Goal: Submit feedback/report problem: Submit feedback/report problem

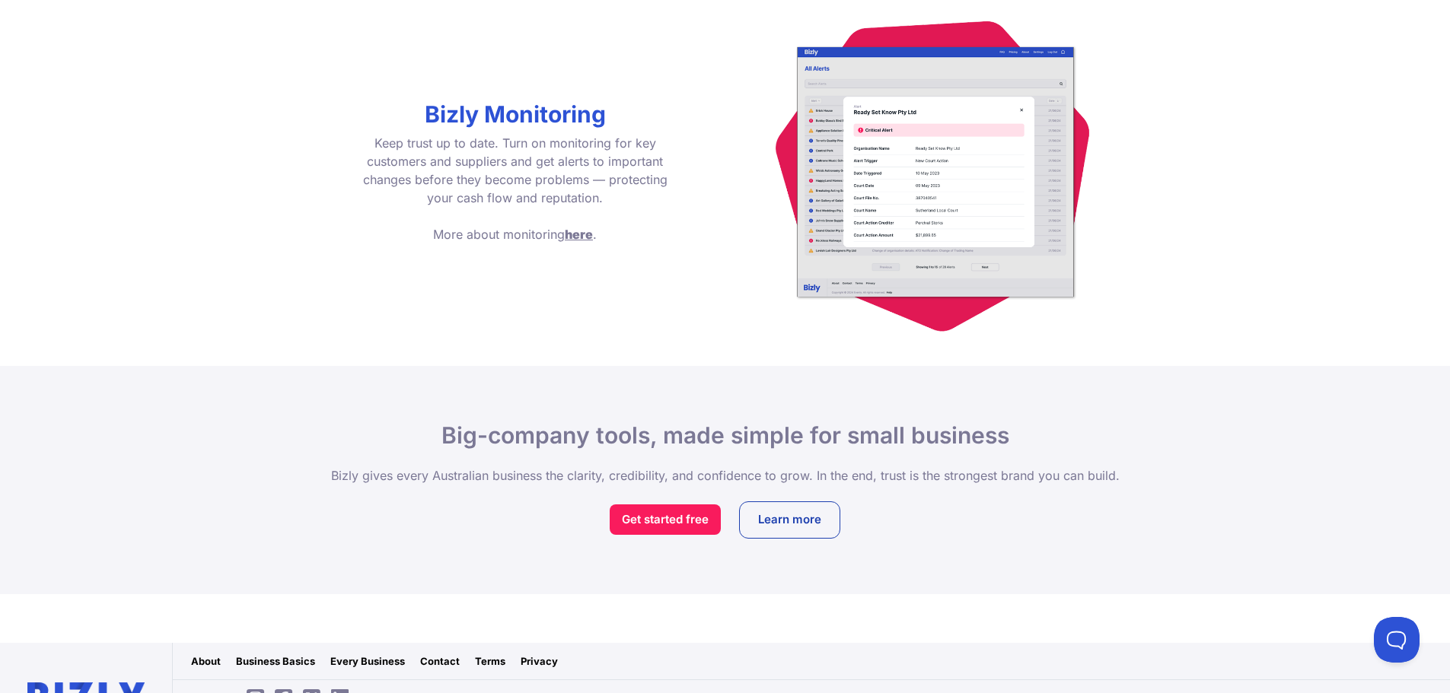
scroll to position [2247, 0]
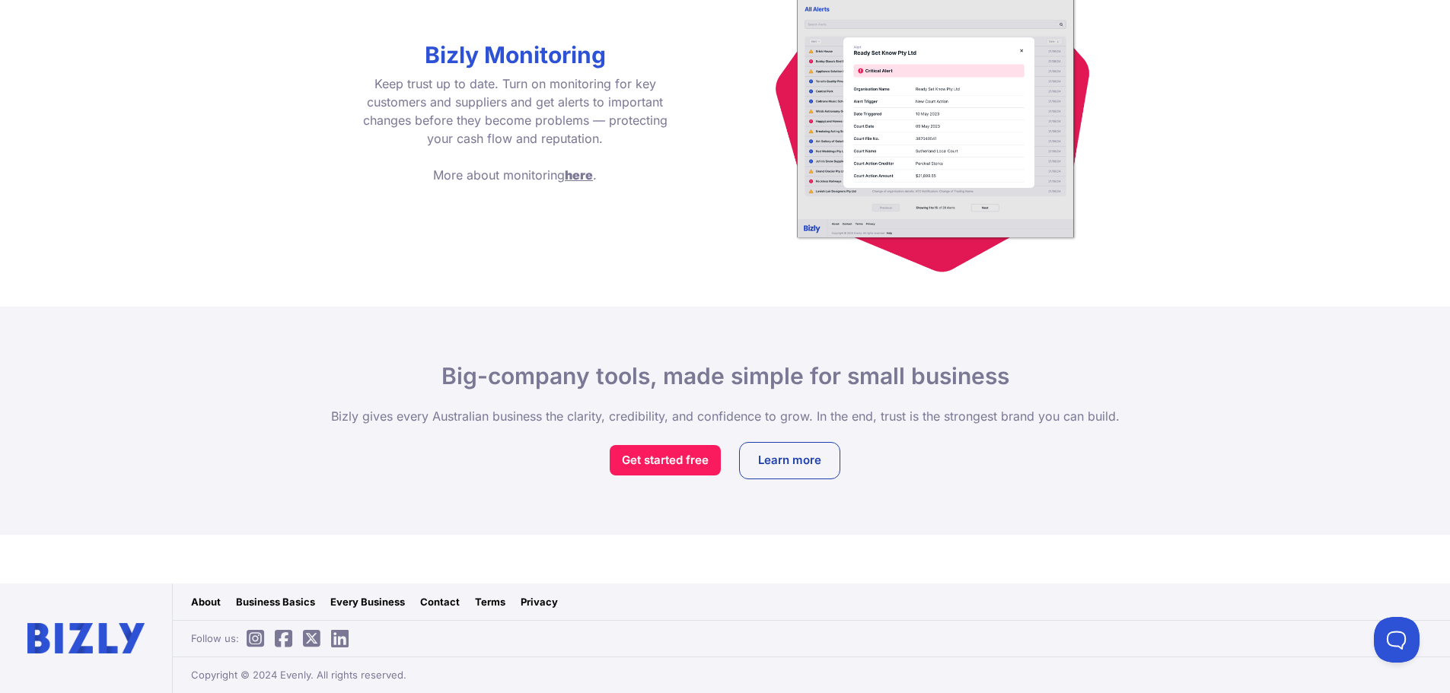
click at [495, 603] on link "Terms" at bounding box center [490, 601] width 30 height 15
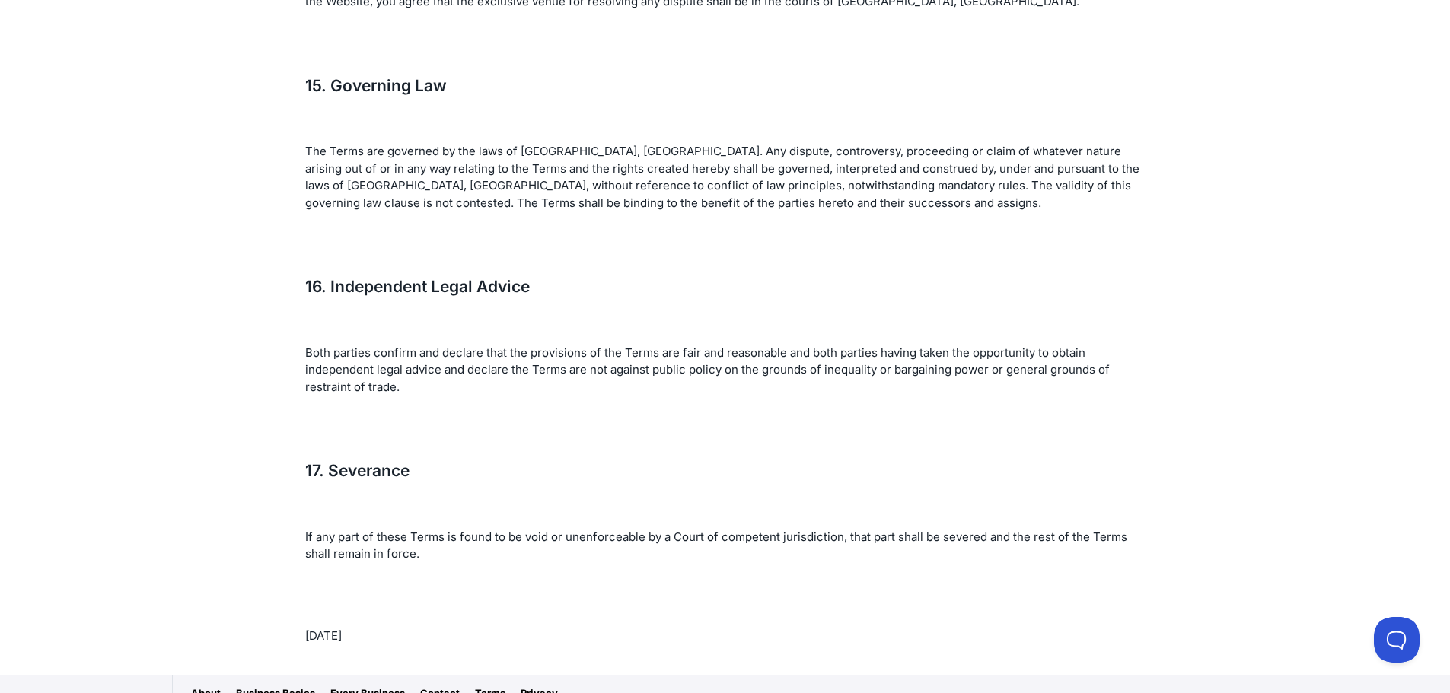
scroll to position [6283, 0]
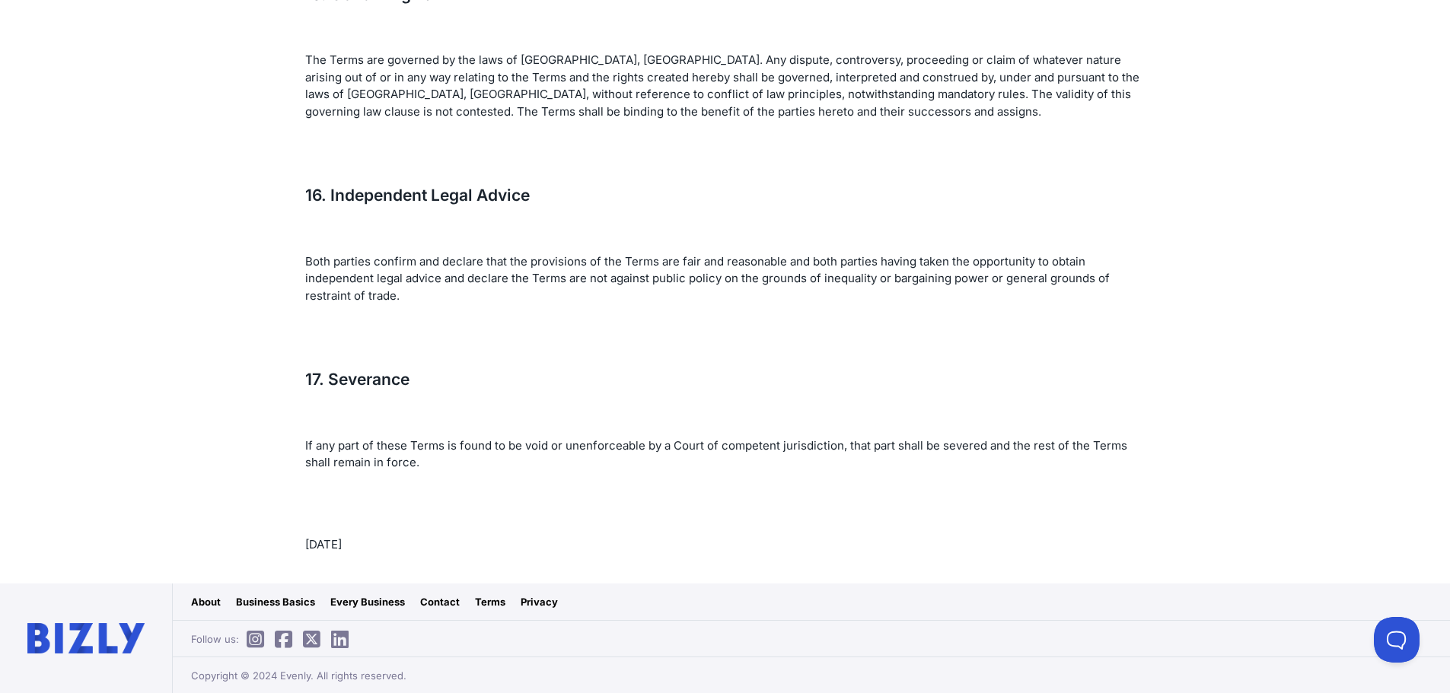
click at [533, 607] on link "Privacy" at bounding box center [538, 601] width 37 height 15
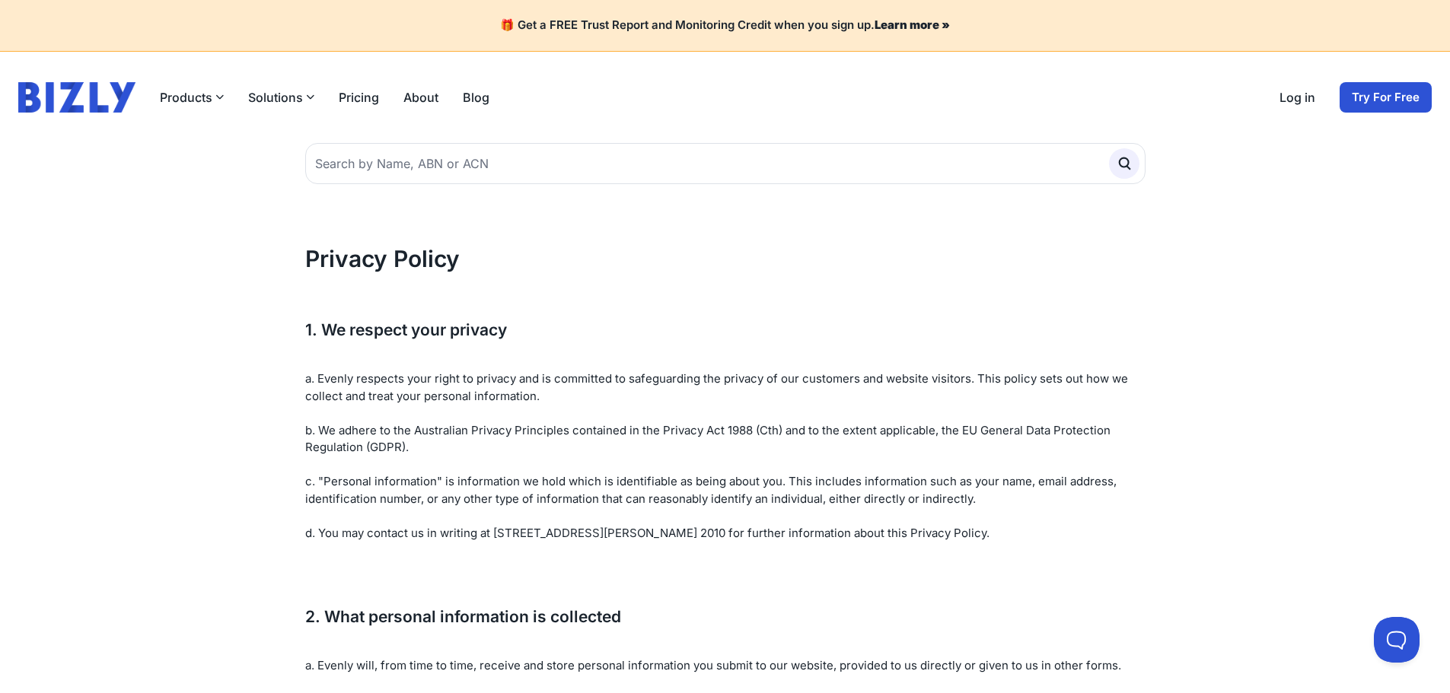
click at [1313, 97] on link "Log in" at bounding box center [1297, 97] width 36 height 18
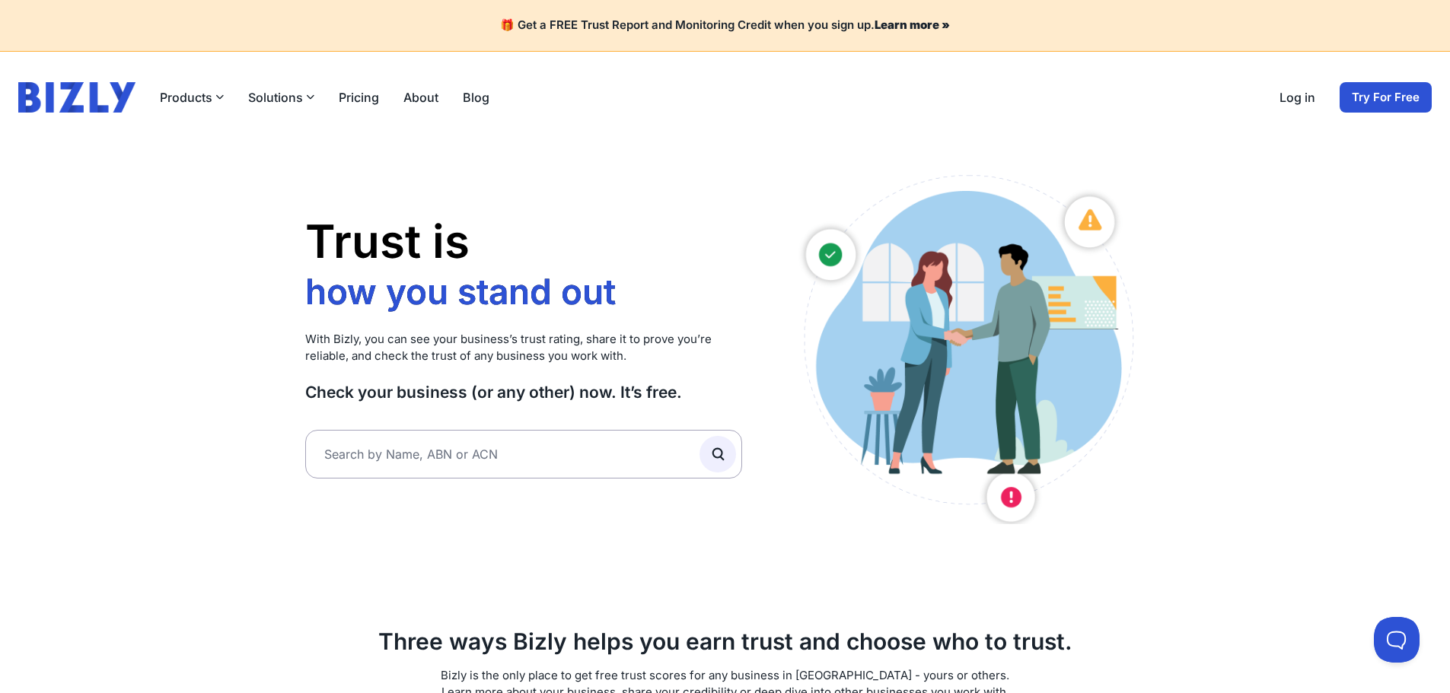
click at [427, 98] on link "About" at bounding box center [420, 97] width 35 height 18
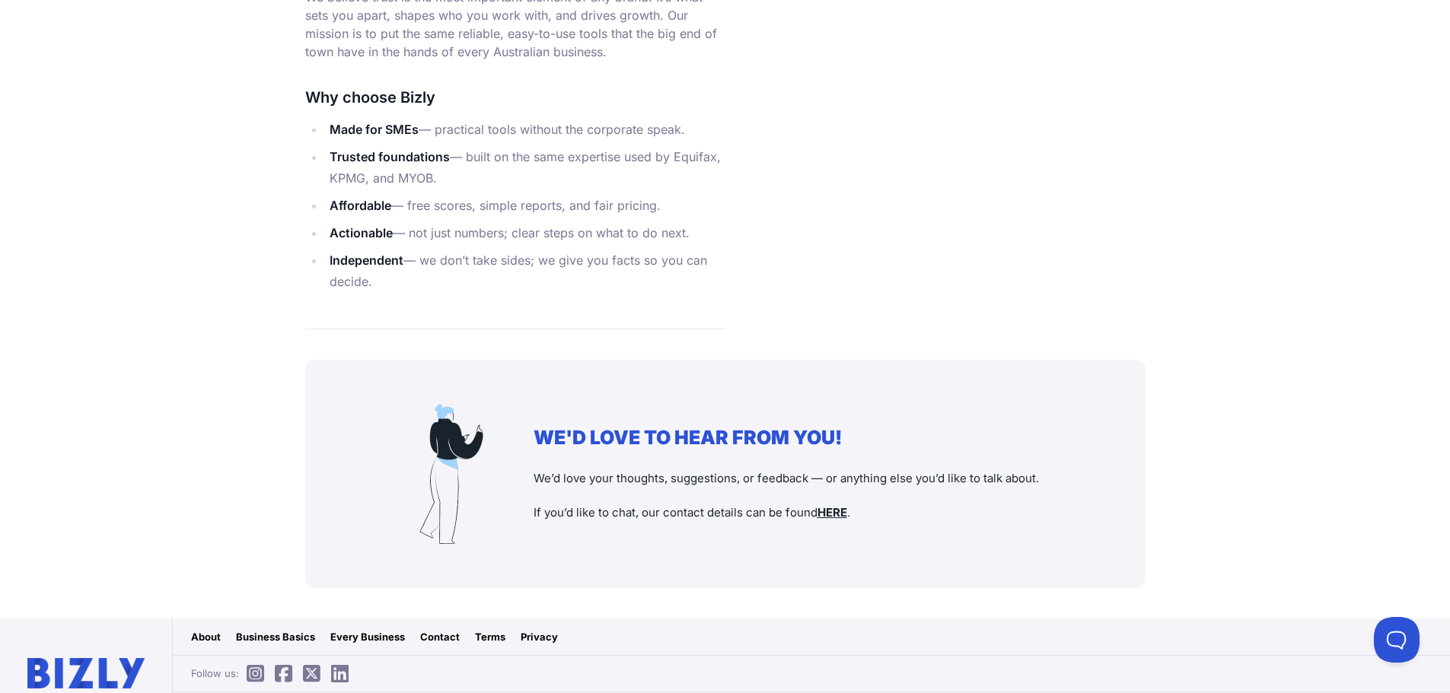
scroll to position [1802, 0]
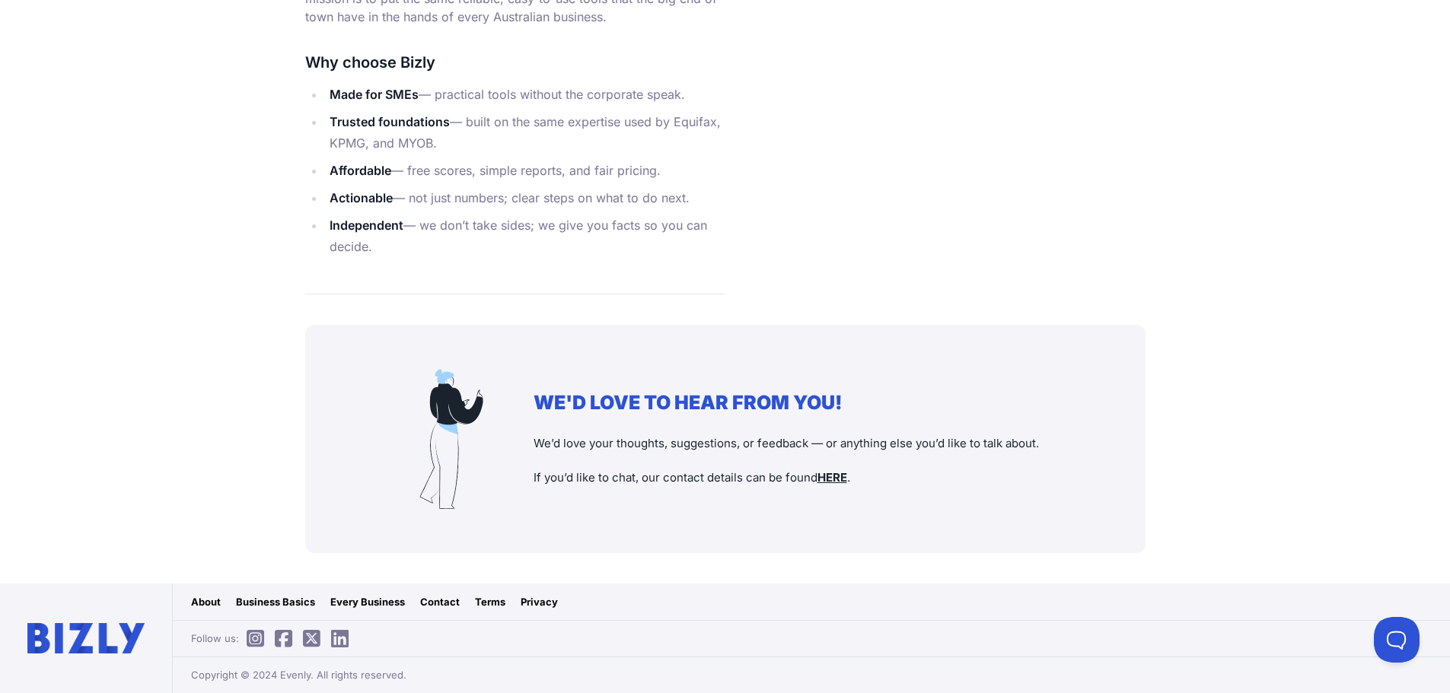
click at [839, 479] on u "HERE" at bounding box center [832, 477] width 30 height 14
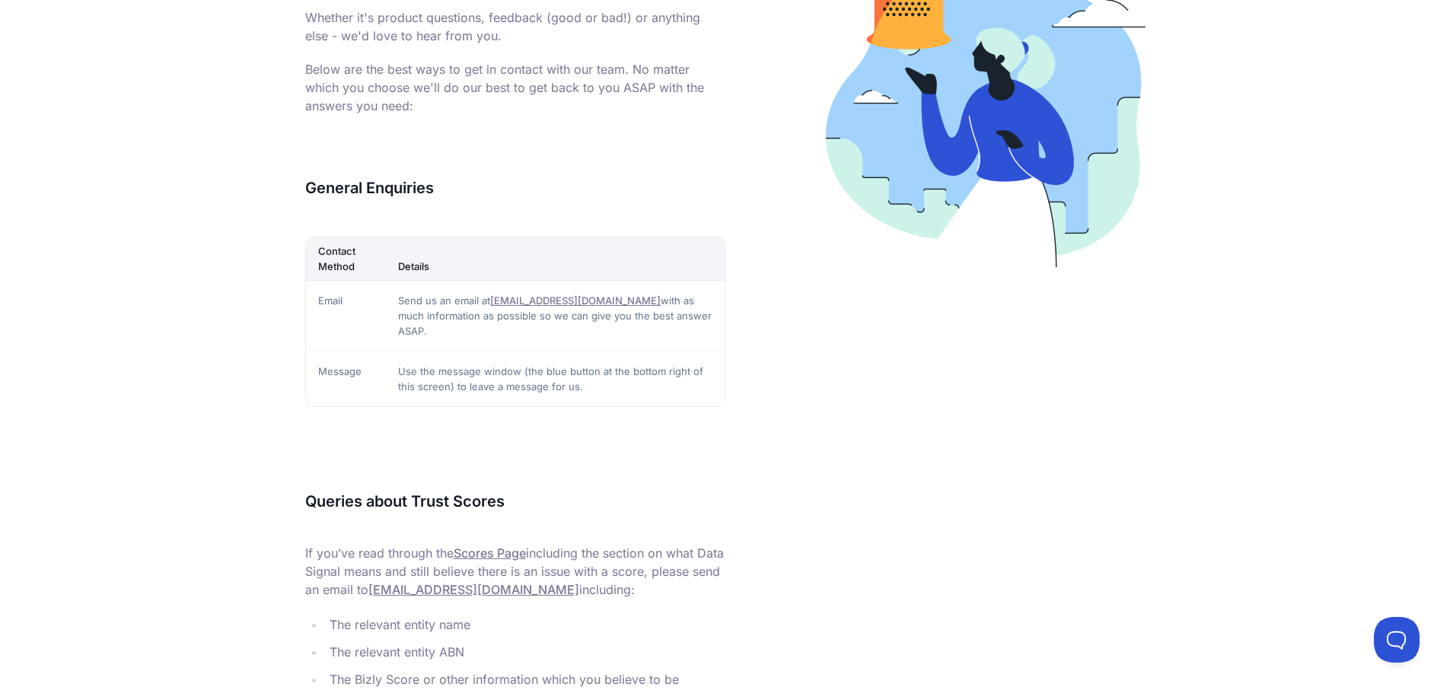
scroll to position [459, 0]
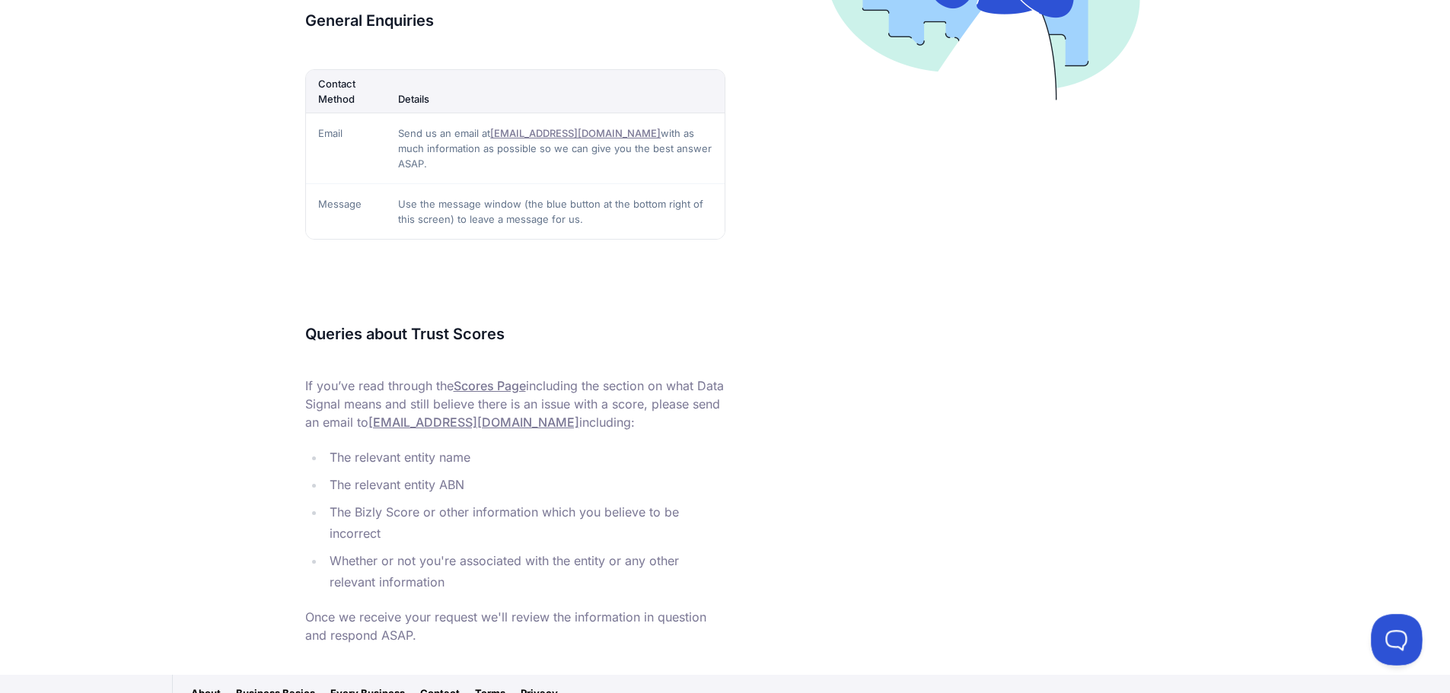
click at [1392, 637] on button at bounding box center [1393, 637] width 46 height 46
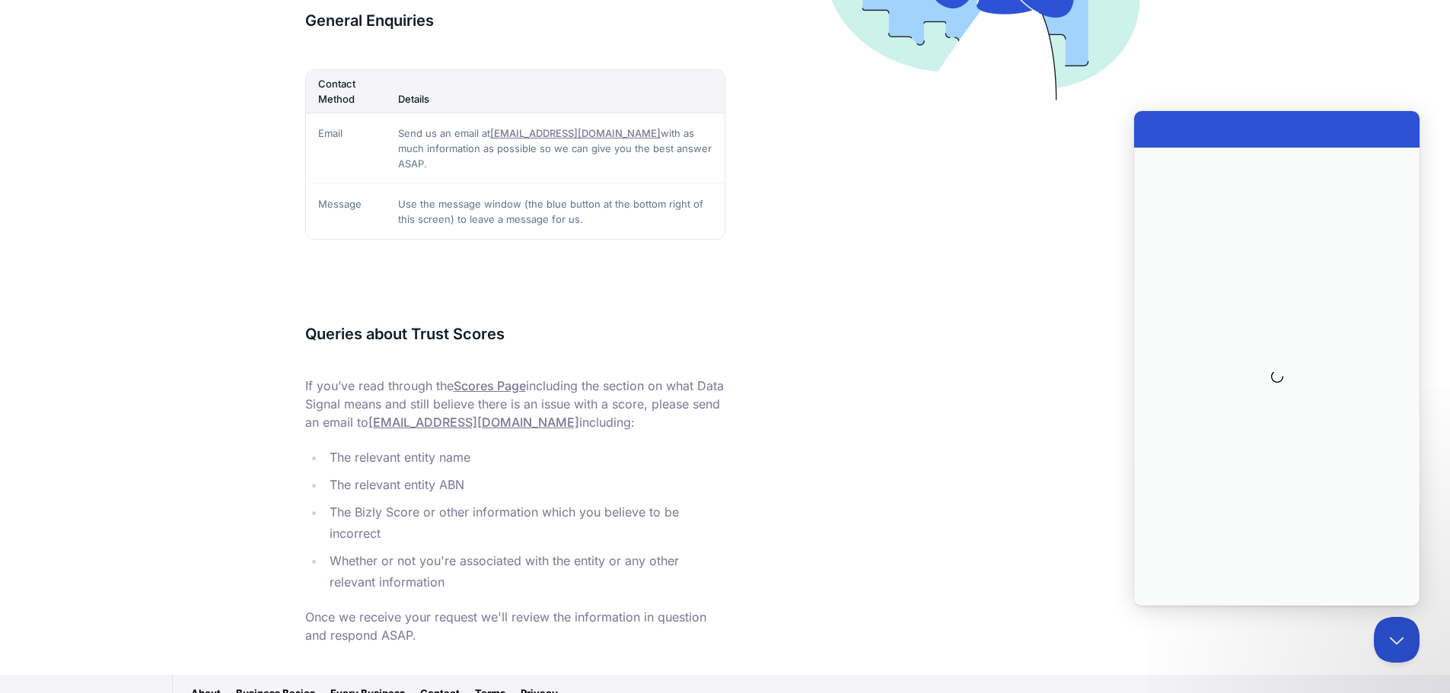
scroll to position [0, 0]
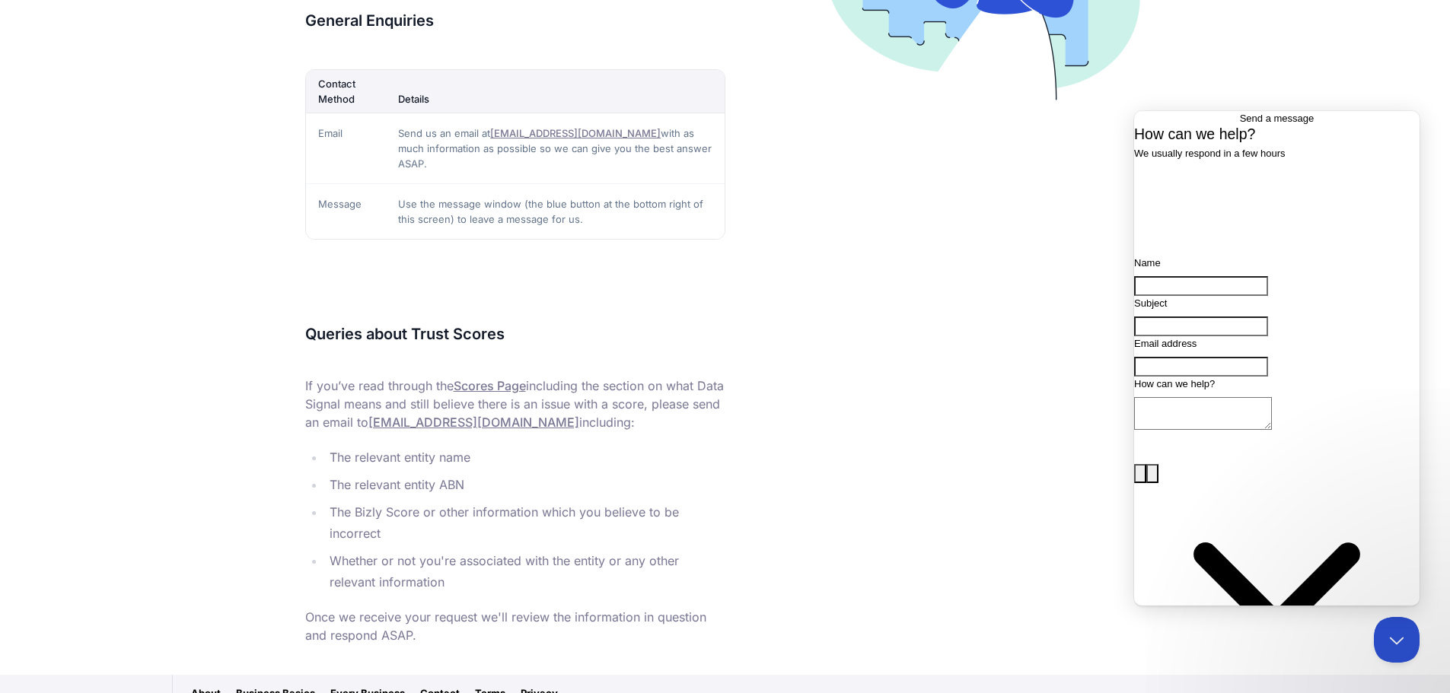
click at [1167, 296] on input "Name" at bounding box center [1201, 286] width 134 height 20
type input "[PERSON_NAME] & [PERSON_NAME]"
type input "[EMAIL_ADDRESS][DOMAIN_NAME]"
click at [1200, 296] on input "[PERSON_NAME] & [PERSON_NAME]" at bounding box center [1201, 286] width 134 height 20
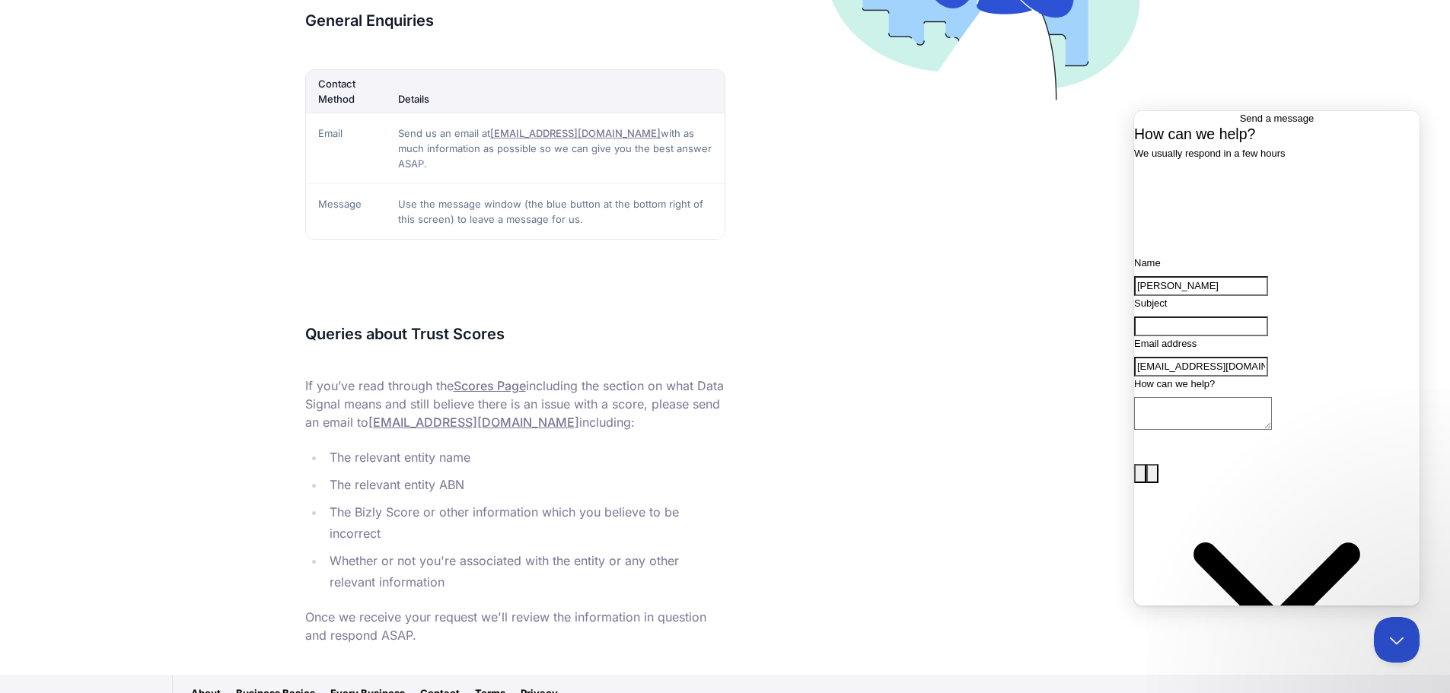
click at [1194, 296] on input "[PERSON_NAME]" at bounding box center [1201, 286] width 134 height 20
type input "[PERSON_NAME]"
click at [1170, 336] on input "Subject" at bounding box center [1201, 327] width 134 height 20
type input "unsubscribe"
click at [1168, 430] on textarea "How can we help?" at bounding box center [1203, 413] width 138 height 33
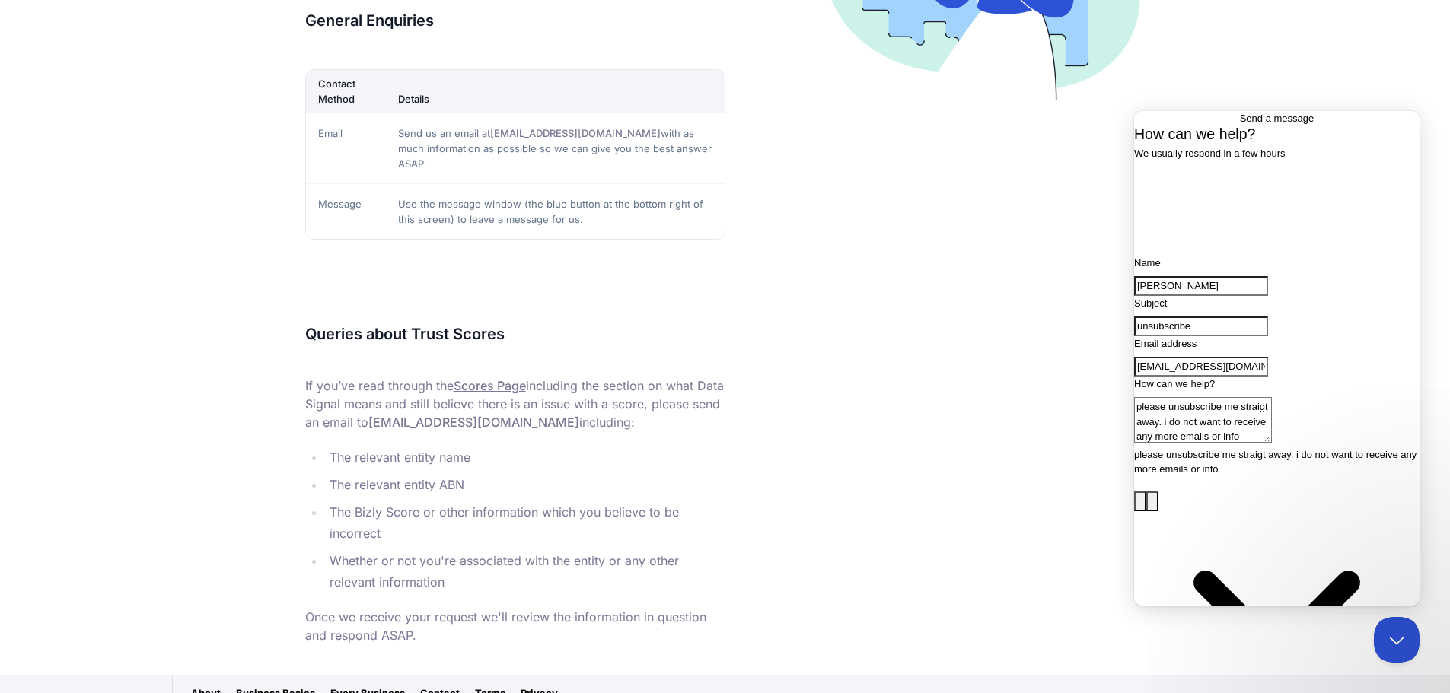
click at [1272, 443] on textarea "please unsubscribe me straigt away. i do not want to receive any more emails or…" at bounding box center [1203, 420] width 138 height 46
click at [1169, 447] on div "Contact form" at bounding box center [1276, 447] width 285 height 0
click at [1170, 447] on div "Contact form" at bounding box center [1276, 447] width 285 height 0
click at [1169, 447] on div "Contact form" at bounding box center [1276, 447] width 285 height 0
click at [1272, 443] on textarea "please unsubscribe me straight away. i do not want to receive any more emails o…" at bounding box center [1203, 420] width 138 height 46
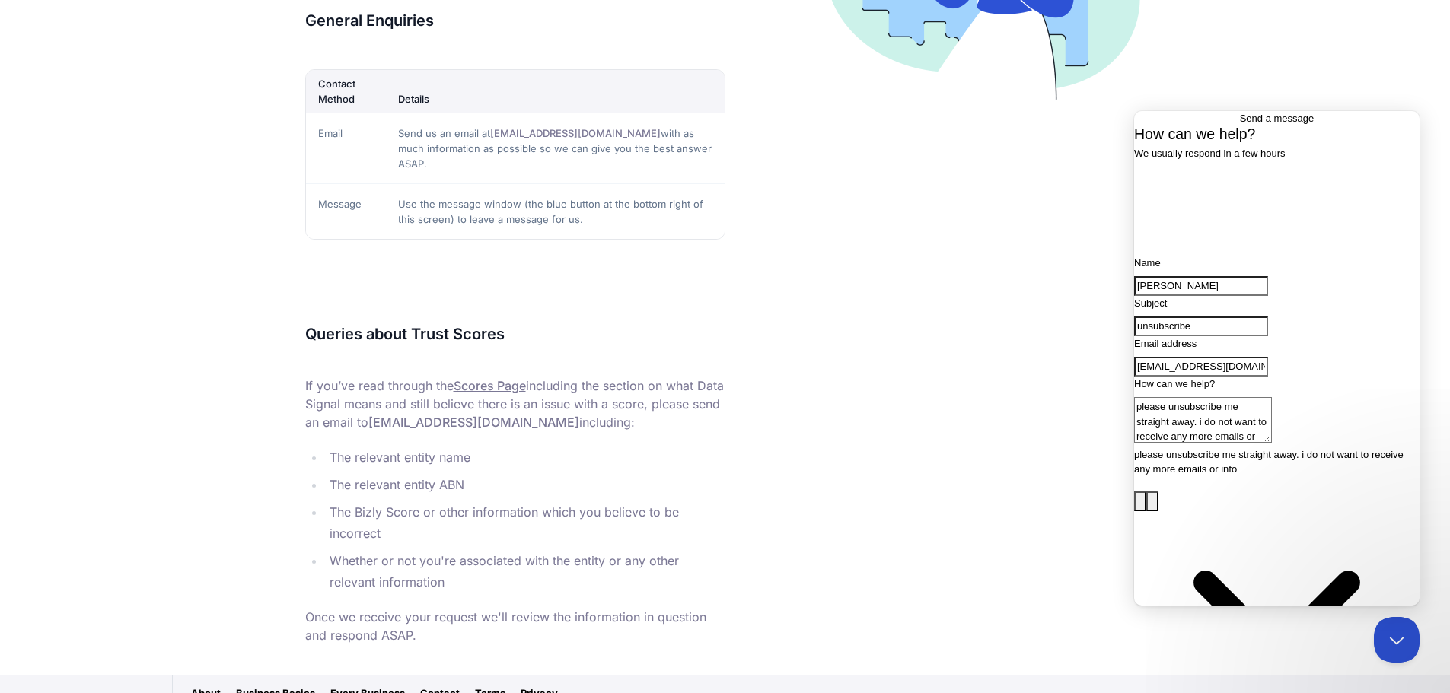
click at [1173, 447] on div "Contact form" at bounding box center [1276, 447] width 285 height 0
click at [1172, 443] on textarea "please unsubscribe me straight away. i do not want to receive any more emails o…" at bounding box center [1203, 420] width 138 height 46
click at [1272, 443] on textarea "please unsubscribe me straight away. i do not want to receive any more emails o…" at bounding box center [1203, 420] width 138 height 46
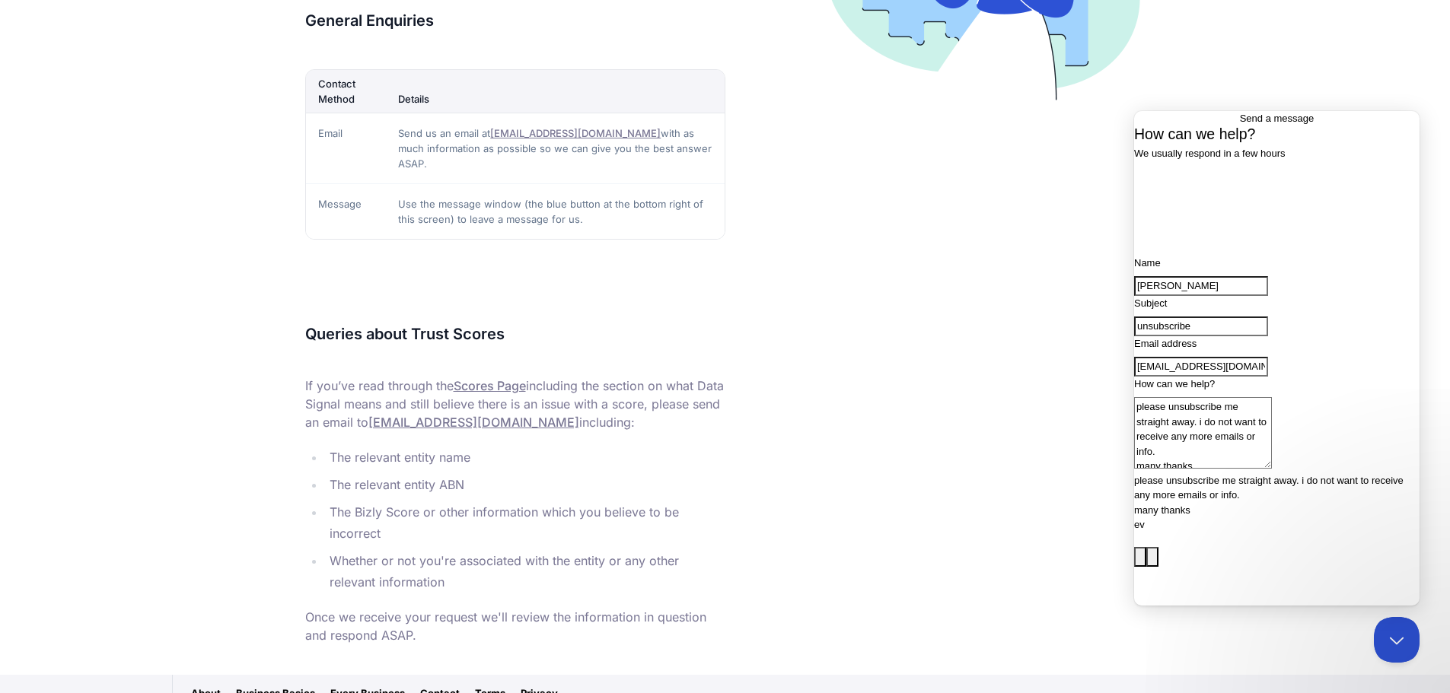
click at [1224, 469] on textarea "please unsubscribe me straight away. i do not want to receive any more emails o…" at bounding box center [1203, 433] width 138 height 72
click at [1249, 469] on textarea "please unsubscribe me straight away. i do not want to receive any more emails o…" at bounding box center [1203, 433] width 138 height 72
click at [1272, 469] on textarea "please unsubscribe me straight away. i do not want to receive any more emails o…" at bounding box center [1203, 433] width 138 height 72
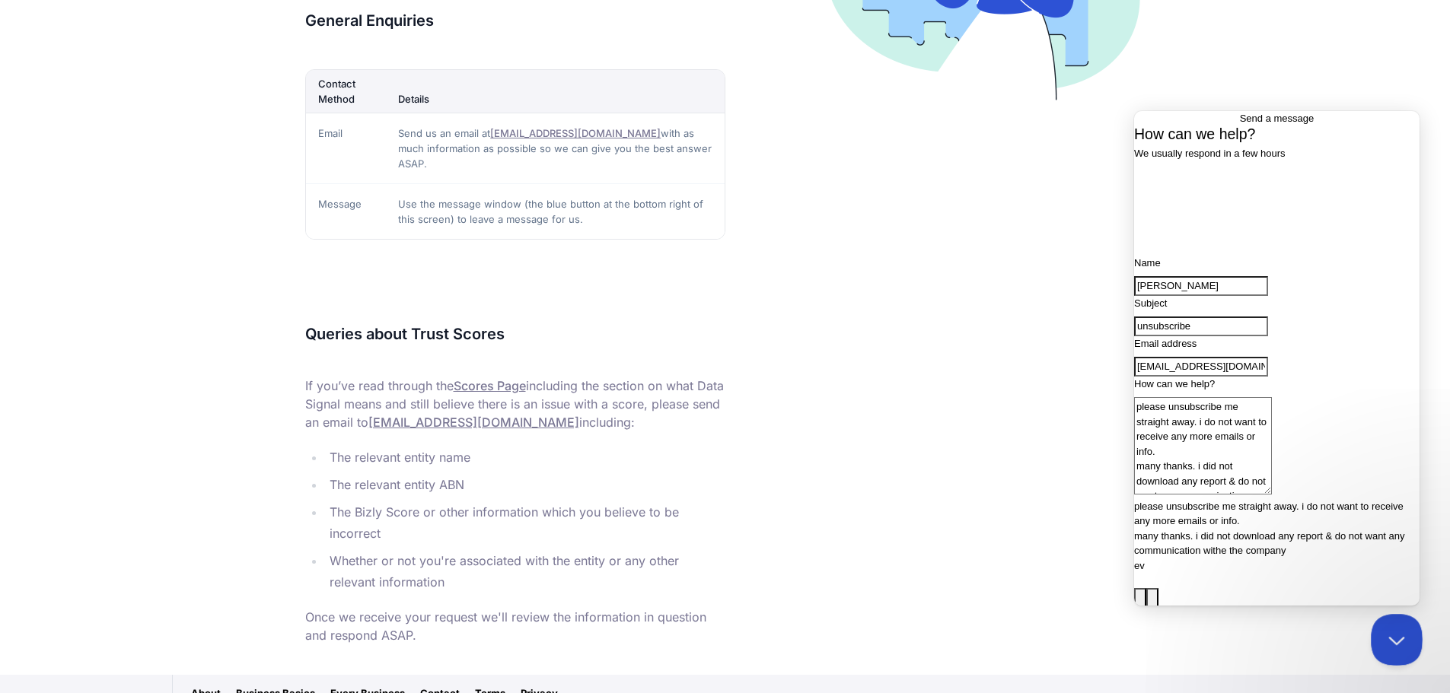
type textarea "please unsubscribe me straight away. i do not want to receive any more emails o…"
click at [1394, 631] on button "Close Beacon popover" at bounding box center [1393, 637] width 46 height 46
